Goal: Subscribe to service/newsletter

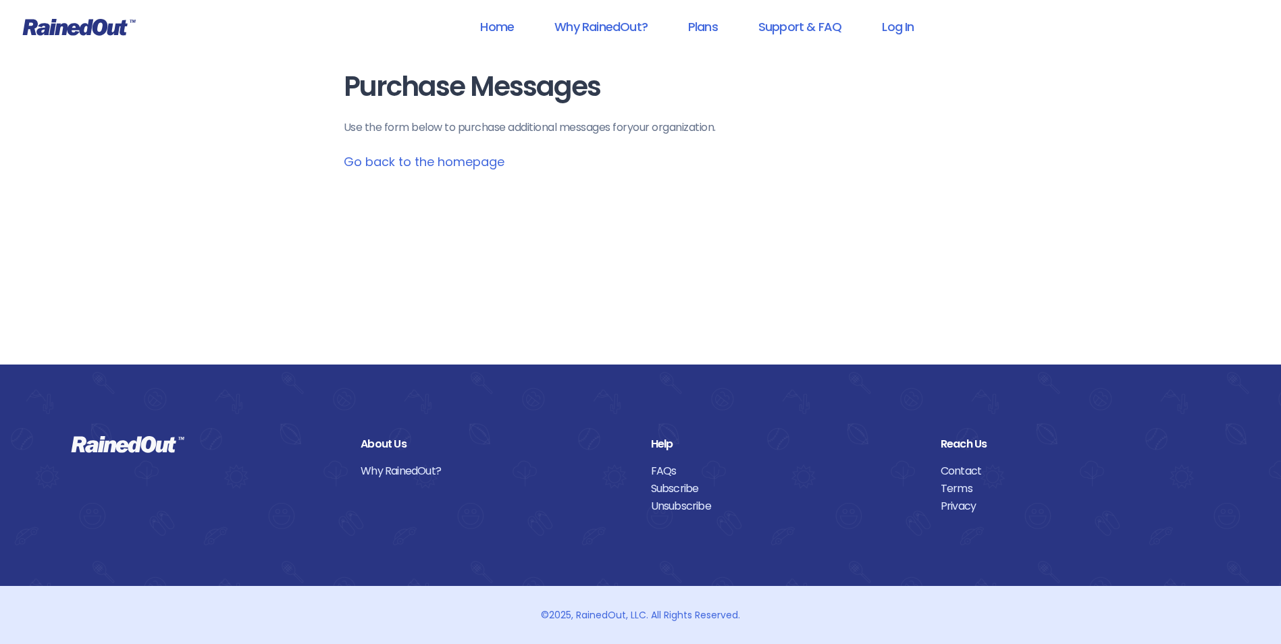
click at [417, 164] on link "Go back to the homepage" at bounding box center [424, 161] width 161 height 17
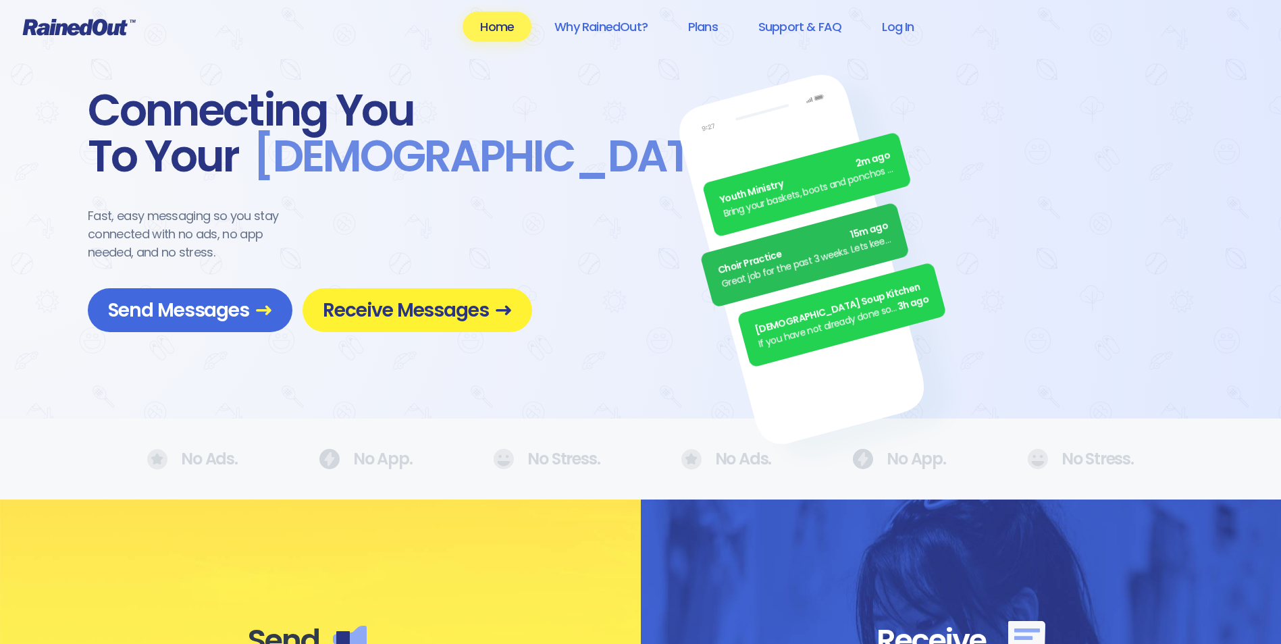
click at [459, 313] on span "Receive Messages" at bounding box center [417, 311] width 189 height 24
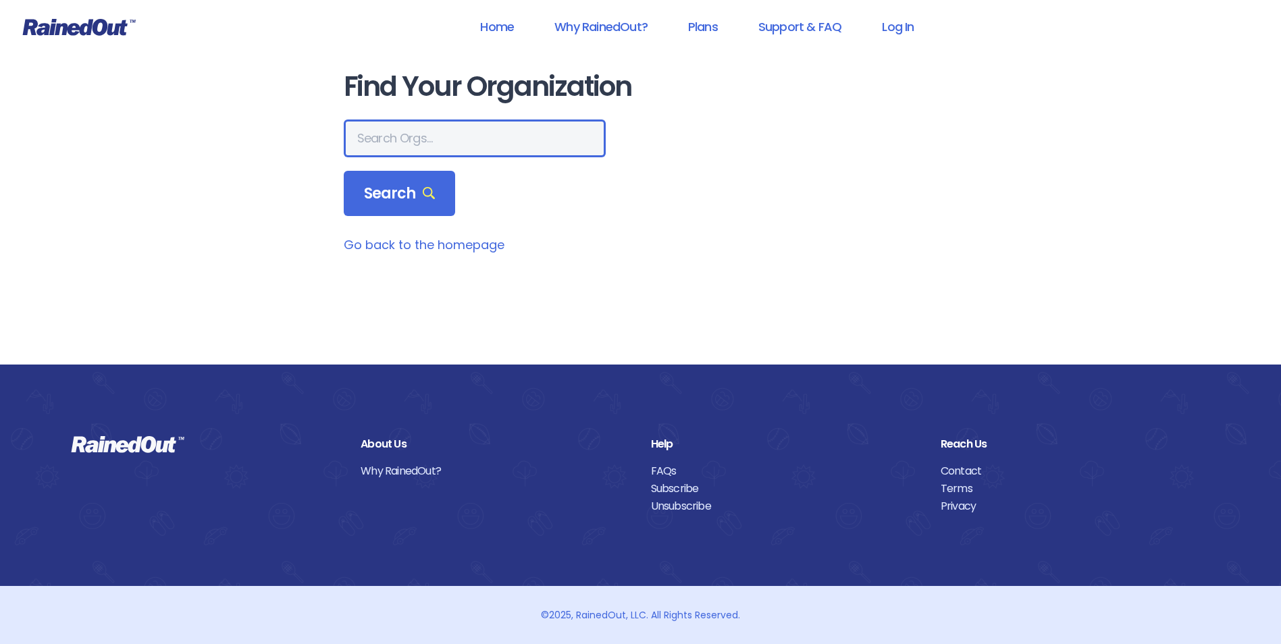
click at [405, 143] on input "text" at bounding box center [475, 139] width 262 height 38
type input "Mount Pleasant Recreation Dep"
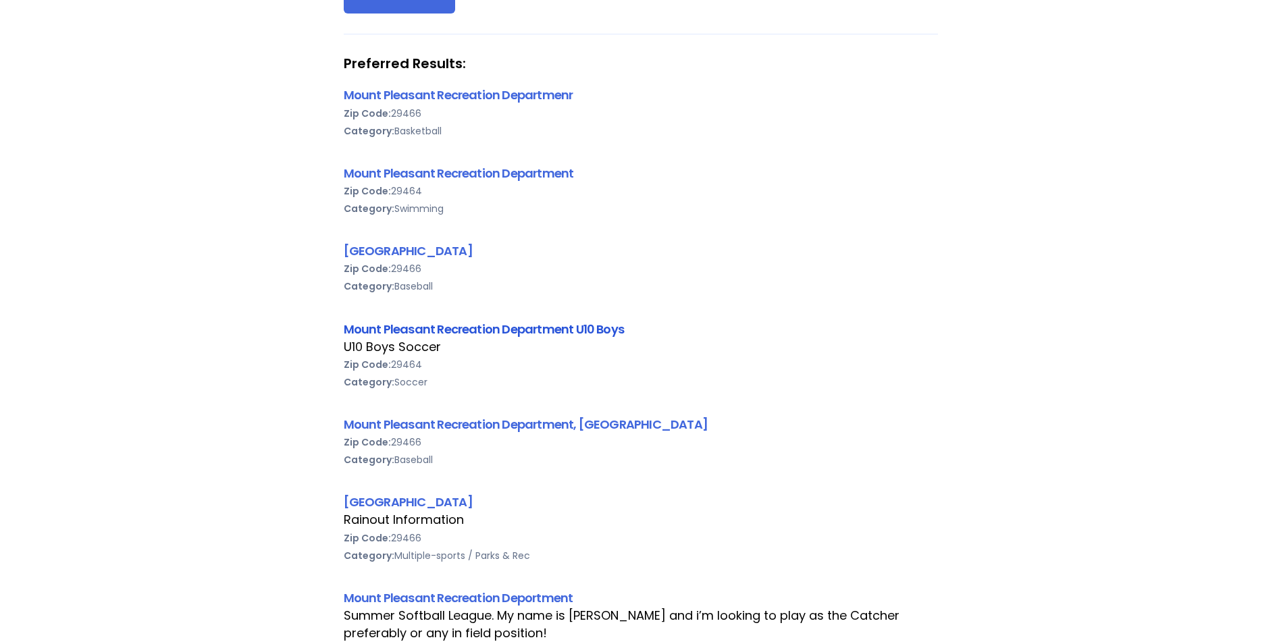
scroll to position [0, 0]
click at [517, 330] on link "Mount Pleasant Recreation Department U10 Boys" at bounding box center [484, 329] width 281 height 17
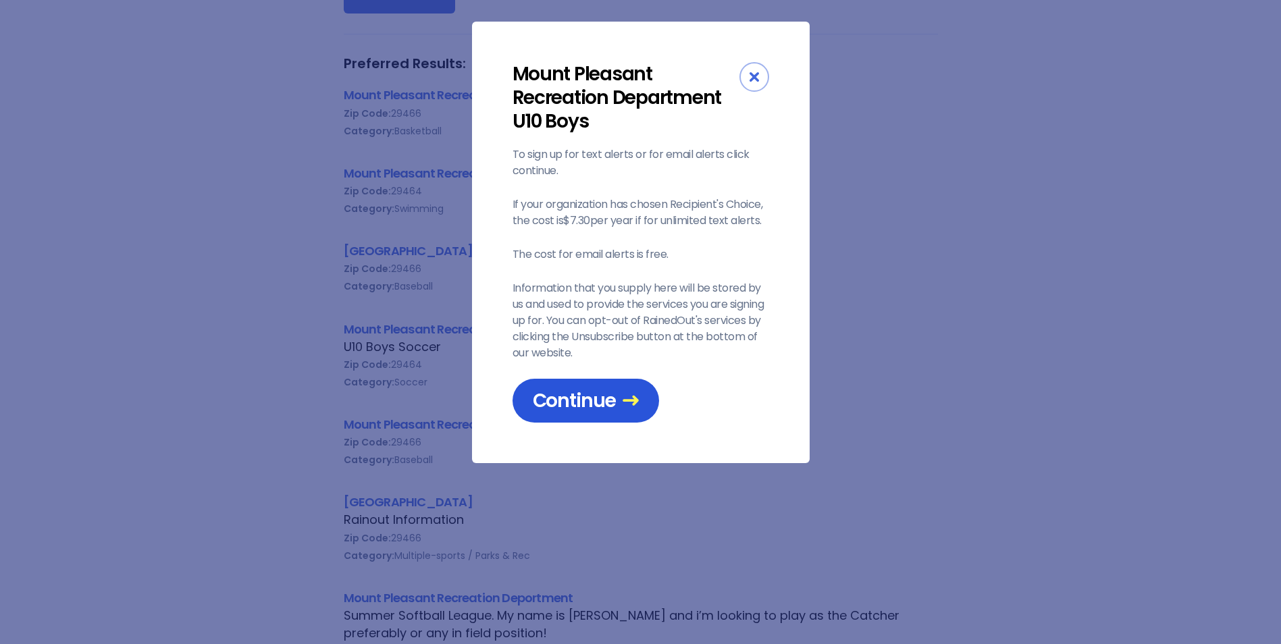
click at [564, 400] on span "Continue" at bounding box center [586, 401] width 106 height 24
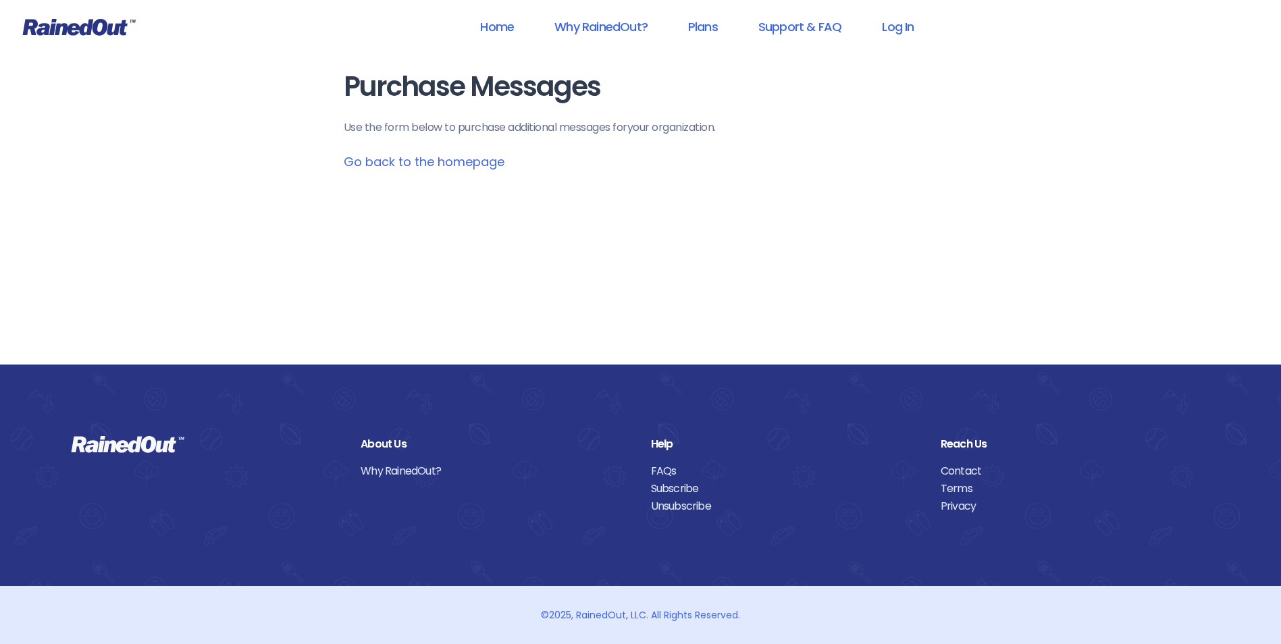
click at [412, 163] on link "Go back to the homepage" at bounding box center [424, 161] width 161 height 17
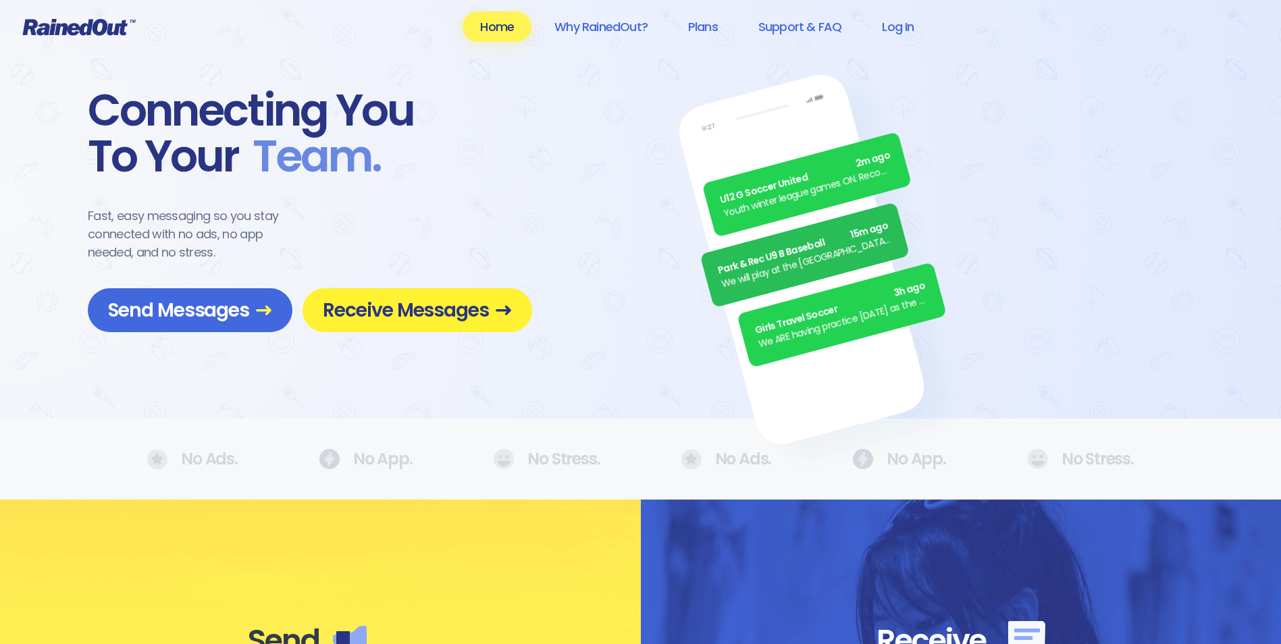
click at [384, 307] on span "Receive Messages" at bounding box center [417, 311] width 189 height 24
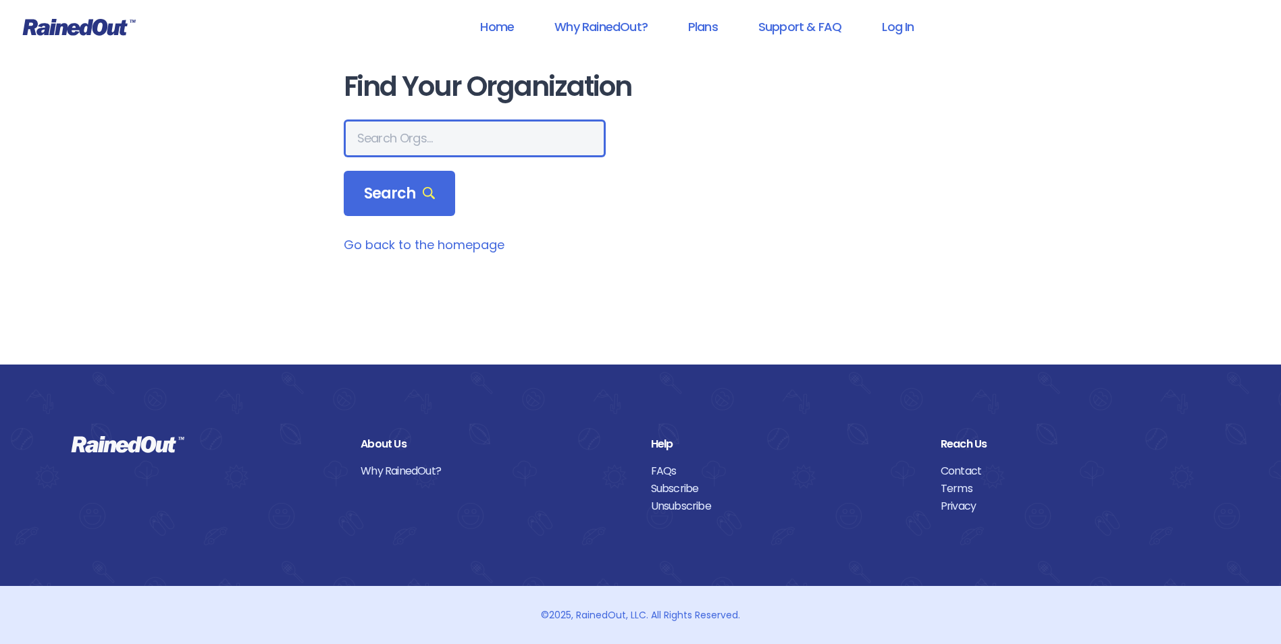
click at [386, 149] on input "text" at bounding box center [475, 139] width 262 height 38
type input "[GEOGRAPHIC_DATA]"
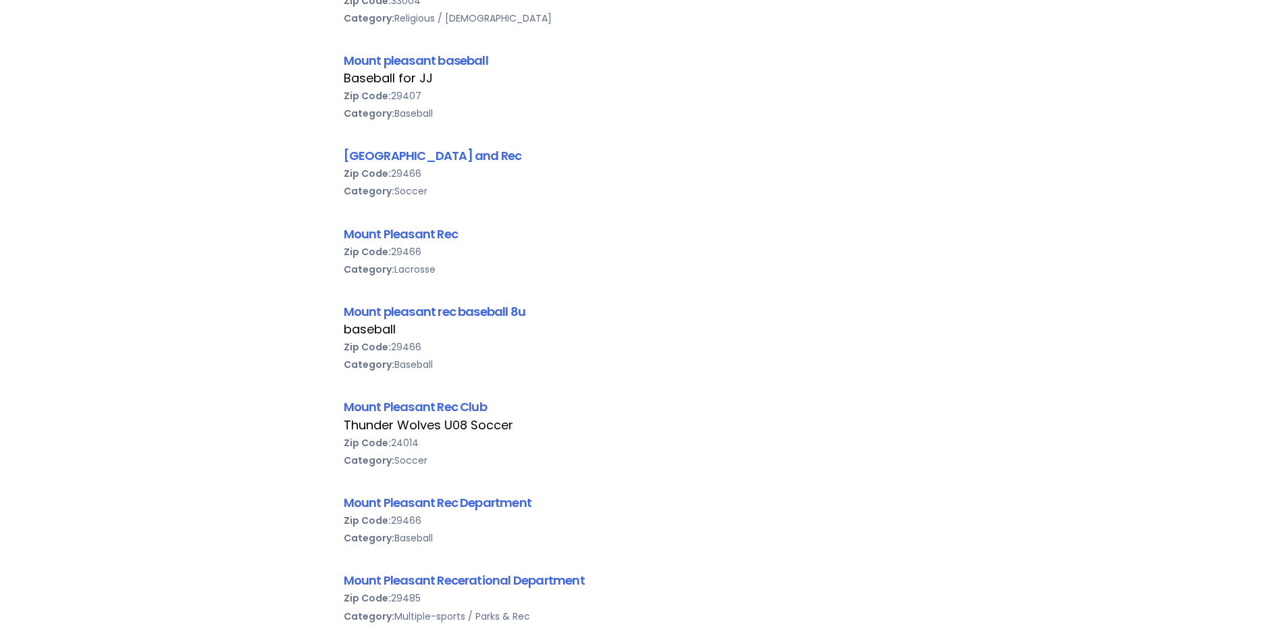
scroll to position [405, 0]
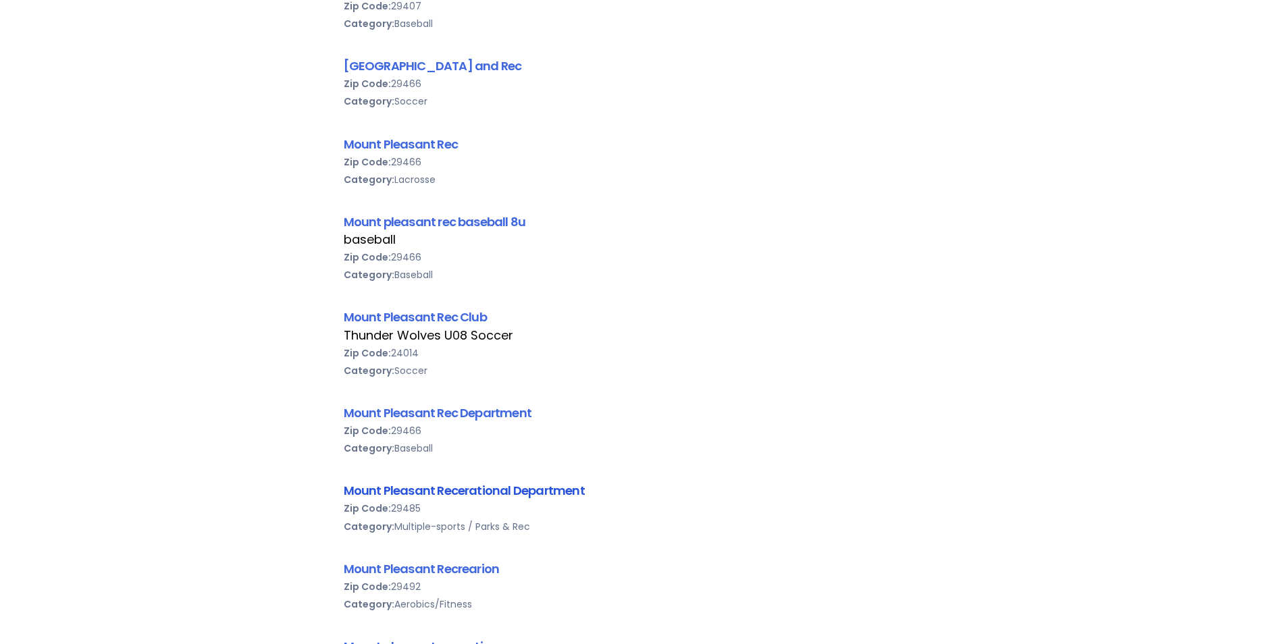
click at [452, 493] on link "Mount Pleasant Recerational Department" at bounding box center [464, 490] width 241 height 17
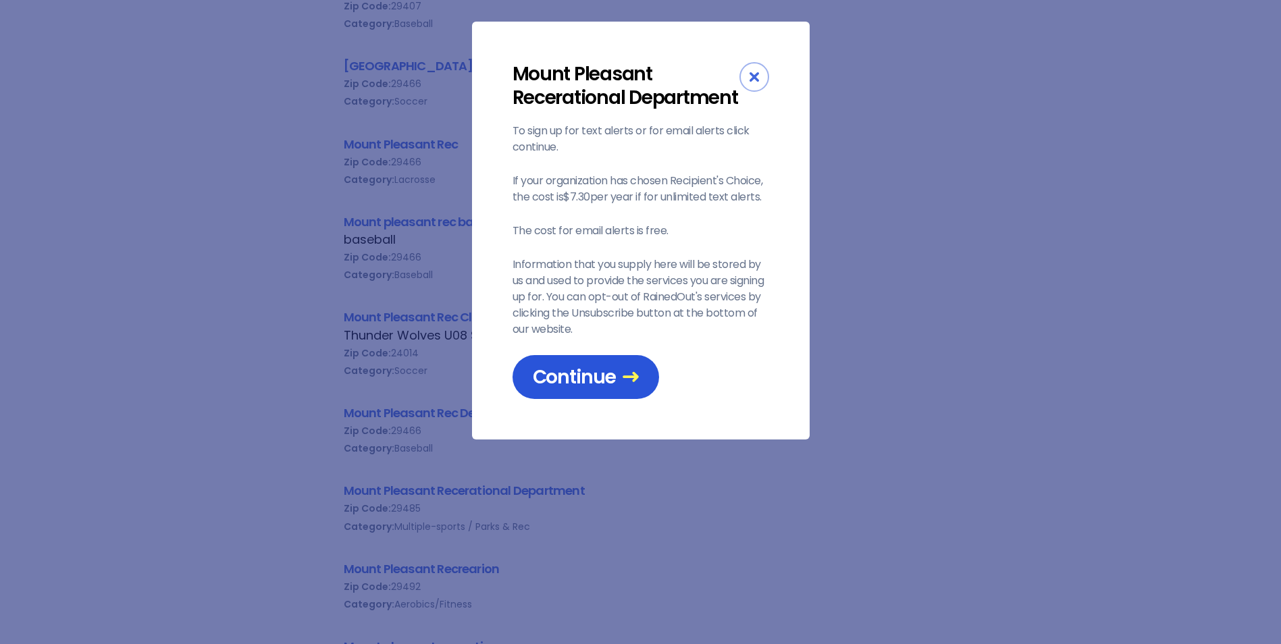
click at [564, 369] on span "Continue" at bounding box center [586, 377] width 106 height 24
click at [748, 85] on div "Close" at bounding box center [755, 77] width 30 height 30
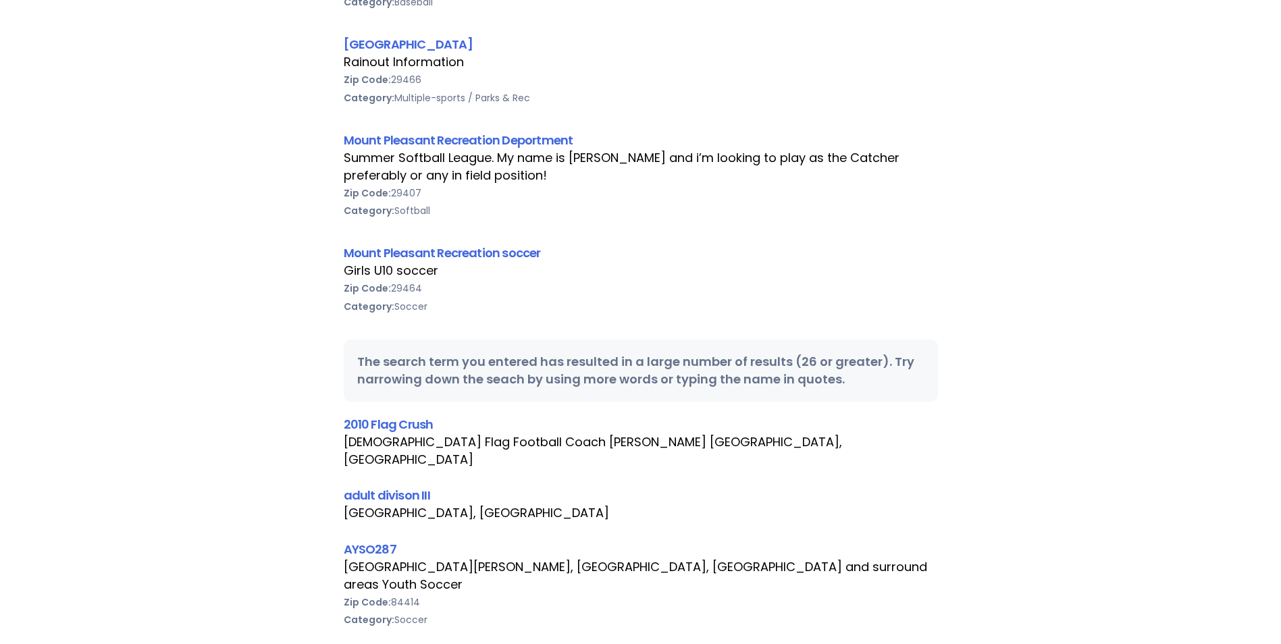
scroll to position [1621, 0]
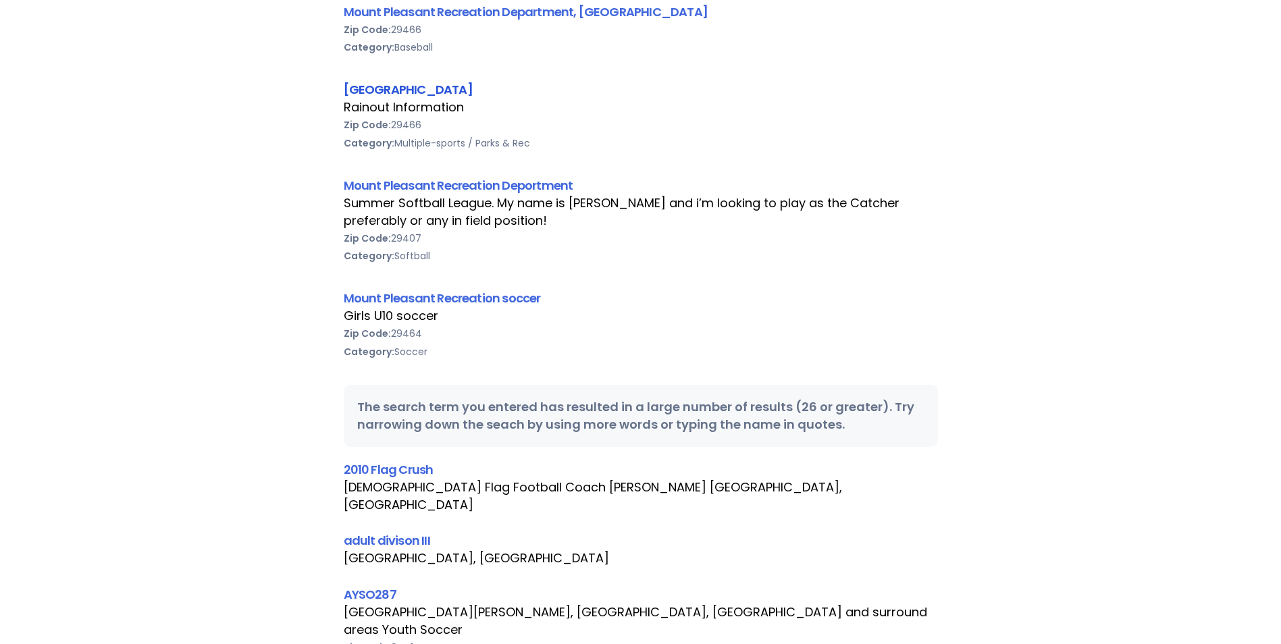
click at [473, 83] on link "[GEOGRAPHIC_DATA]" at bounding box center [408, 89] width 129 height 17
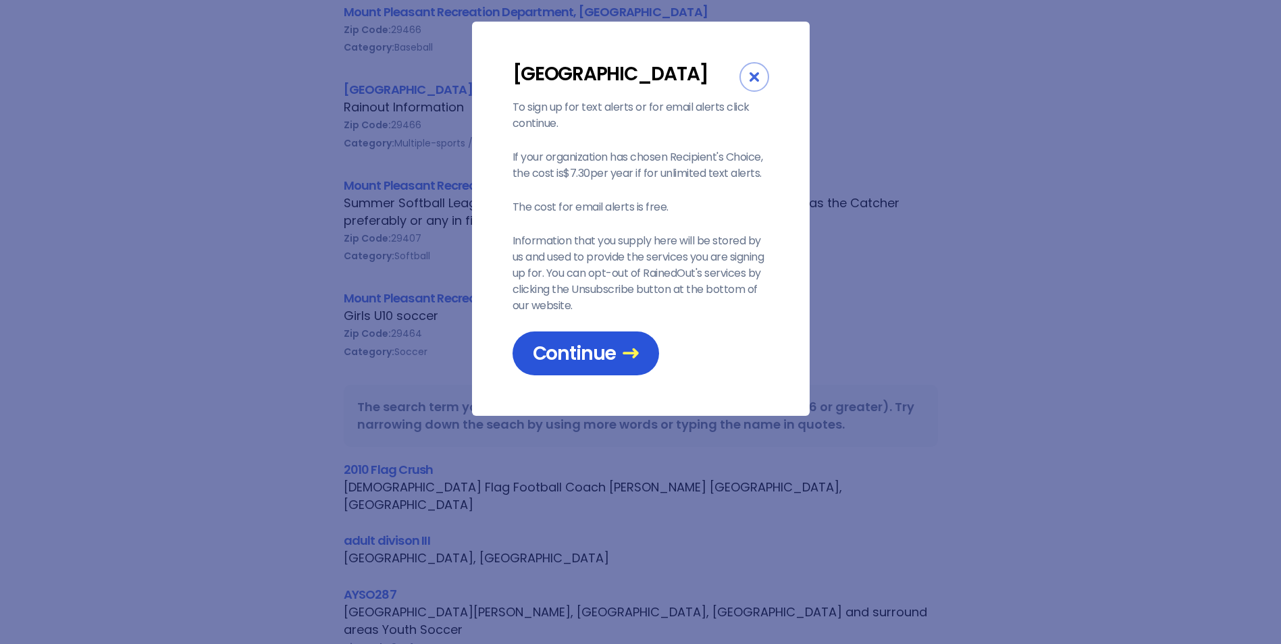
click at [578, 365] on span "Continue" at bounding box center [586, 354] width 106 height 24
